Goal: Task Accomplishment & Management: Use online tool/utility

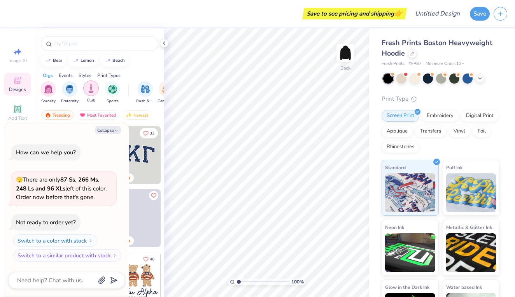
click at [95, 88] on img "filter for Club" at bounding box center [91, 88] width 9 height 9
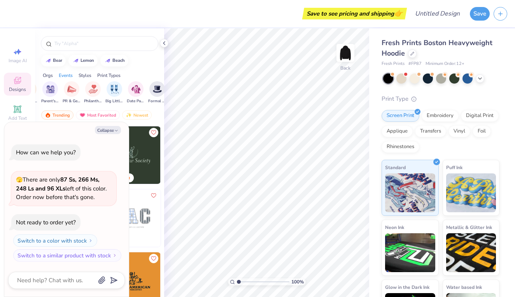
scroll to position [0, 138]
click at [77, 43] on input "text" at bounding box center [104, 44] width 100 height 8
click at [47, 91] on img "filter for Club" at bounding box center [48, 89] width 9 height 9
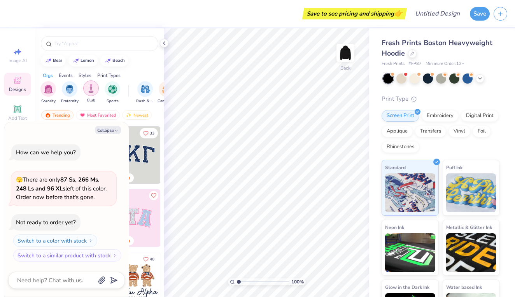
click at [93, 91] on img "filter for Club" at bounding box center [91, 88] width 9 height 9
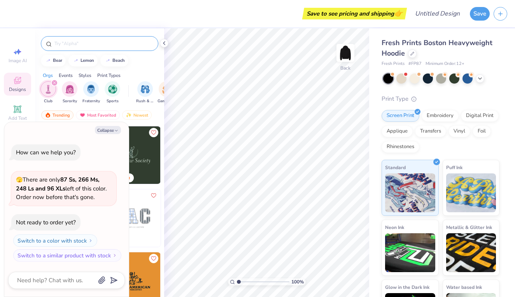
click at [91, 45] on input "text" at bounding box center [104, 44] width 100 height 8
click at [111, 131] on button "Collapse" at bounding box center [108, 130] width 26 height 8
type textarea "x"
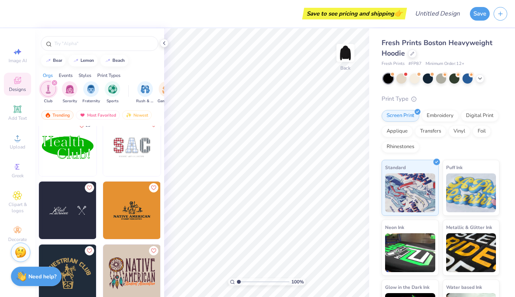
scroll to position [77, 0]
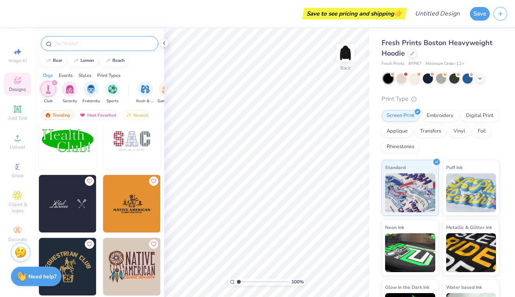
click at [84, 46] on input "text" at bounding box center [104, 44] width 100 height 8
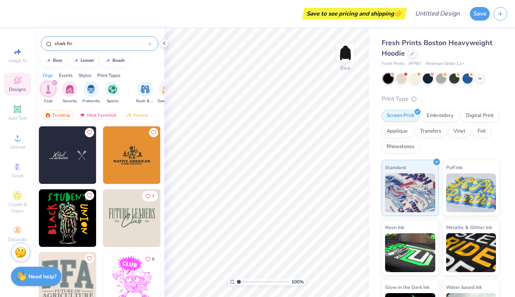
type input "shark fin"
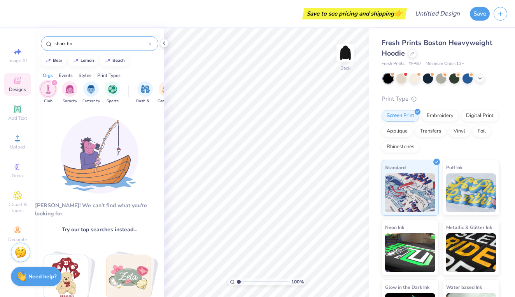
scroll to position [0, 0]
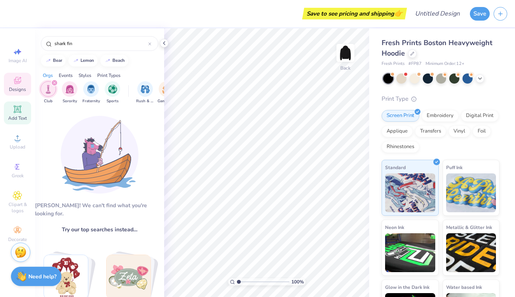
click at [16, 114] on div "Add Text" at bounding box center [17, 113] width 27 height 23
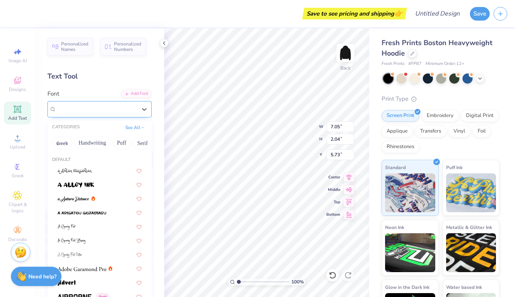
click at [124, 117] on div "Super Dream" at bounding box center [99, 109] width 104 height 16
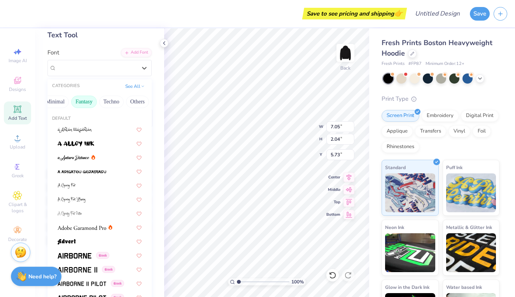
scroll to position [0, 229]
click at [136, 86] on button "See All" at bounding box center [135, 86] width 24 height 8
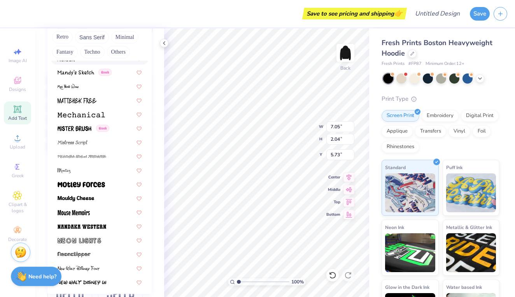
scroll to position [2771, 0]
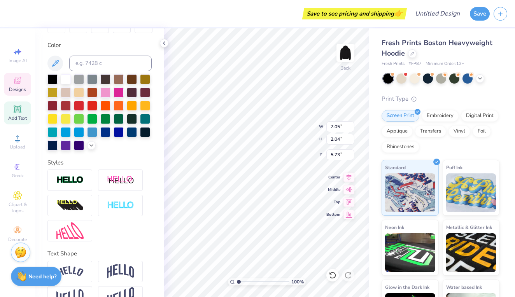
click at [24, 84] on div "Designs" at bounding box center [17, 84] width 27 height 23
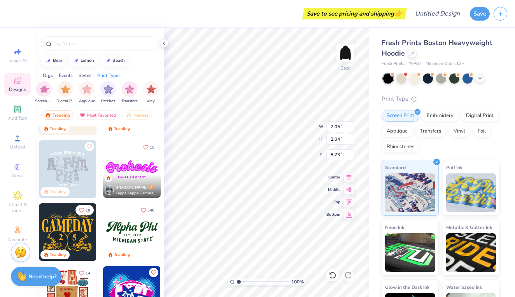
scroll to position [180, 0]
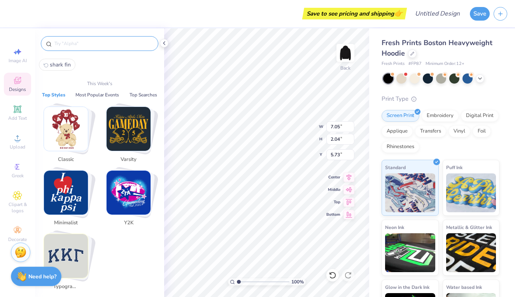
click at [103, 44] on input "text" at bounding box center [104, 44] width 100 height 8
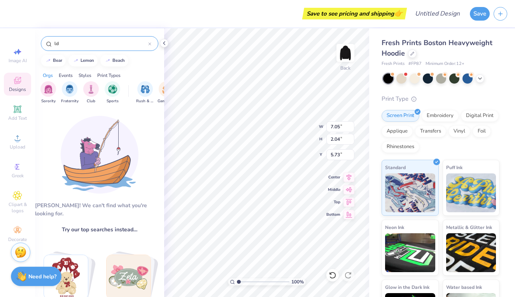
type input "l"
